Goal: Task Accomplishment & Management: Manage account settings

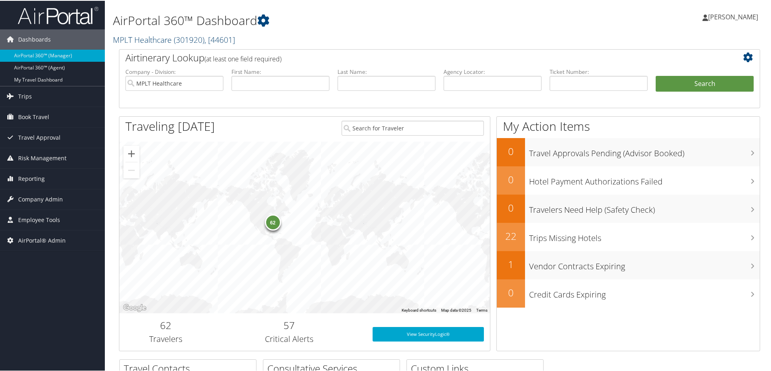
click at [130, 37] on link "MPLT Healthcare ( 301920 ) , [ 44601 ]" at bounding box center [174, 38] width 122 height 11
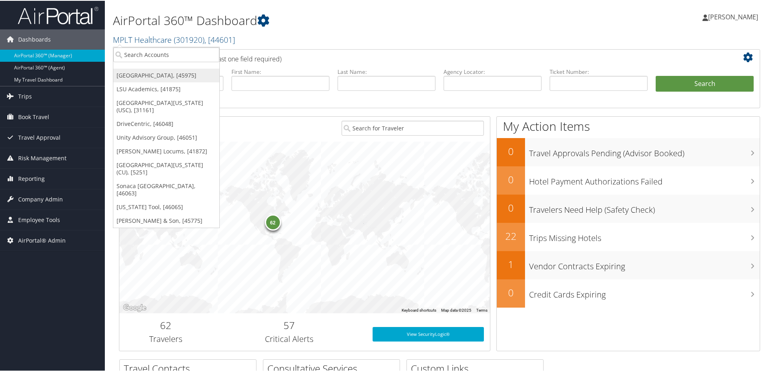
click at [155, 74] on link "[GEOGRAPHIC_DATA], [45975]" at bounding box center [166, 75] width 106 height 14
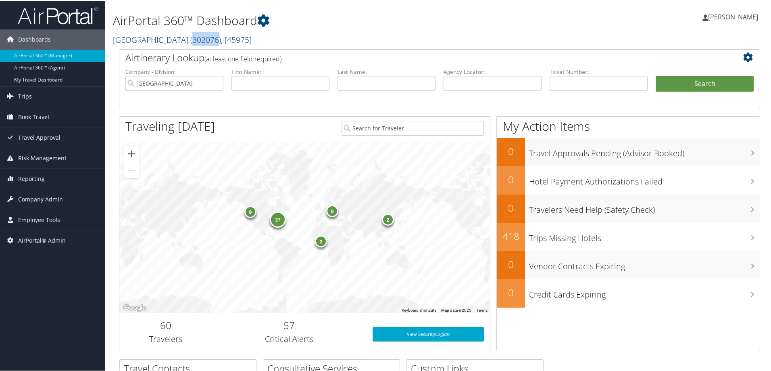
copy span "302076"
drag, startPoint x: 179, startPoint y: 44, endPoint x: 204, endPoint y: 43, distance: 25.4
click at [204, 43] on span "( 302076 )" at bounding box center [205, 38] width 31 height 11
